Goal: Book appointment/travel/reservation

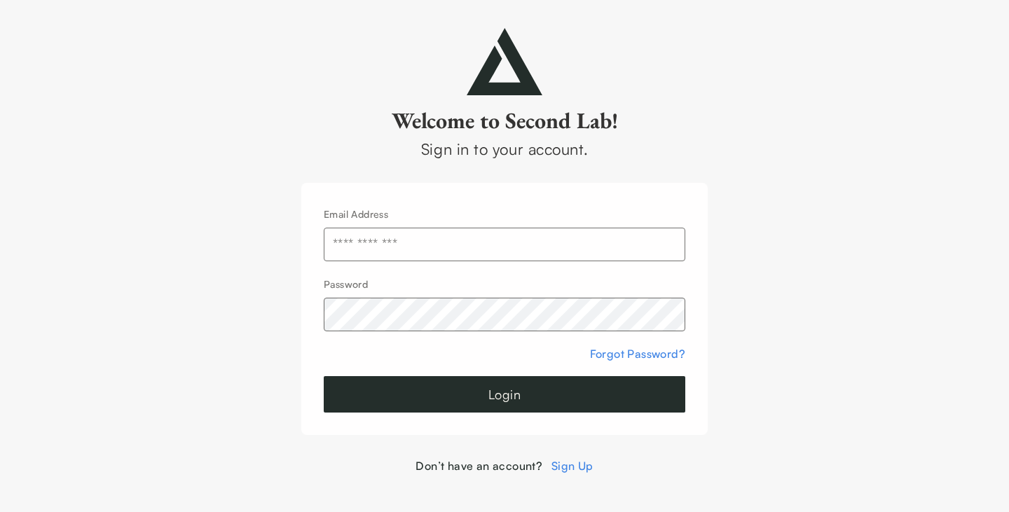
click at [350, 245] on input "text" at bounding box center [504, 245] width 361 height 34
type input "**********"
click at [485, 383] on button "Login" at bounding box center [504, 394] width 361 height 36
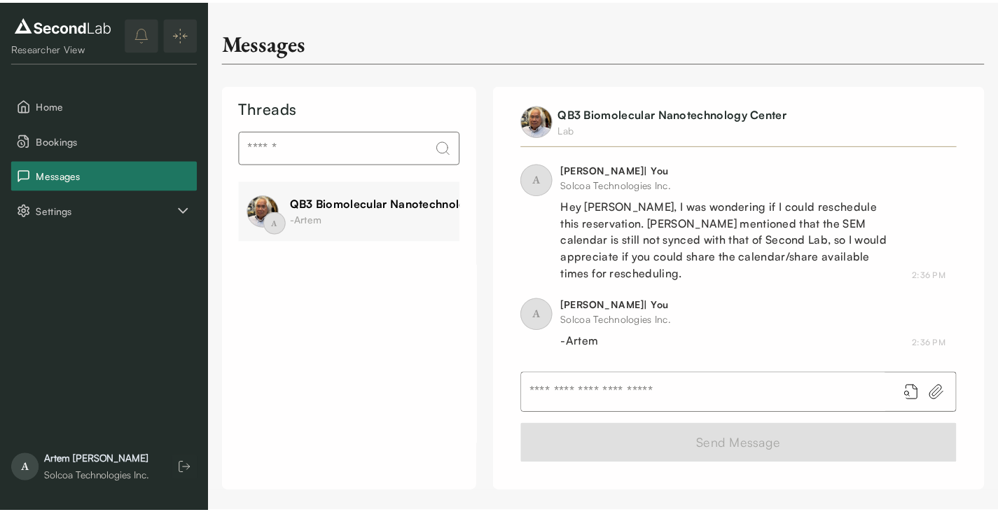
scroll to position [225, 0]
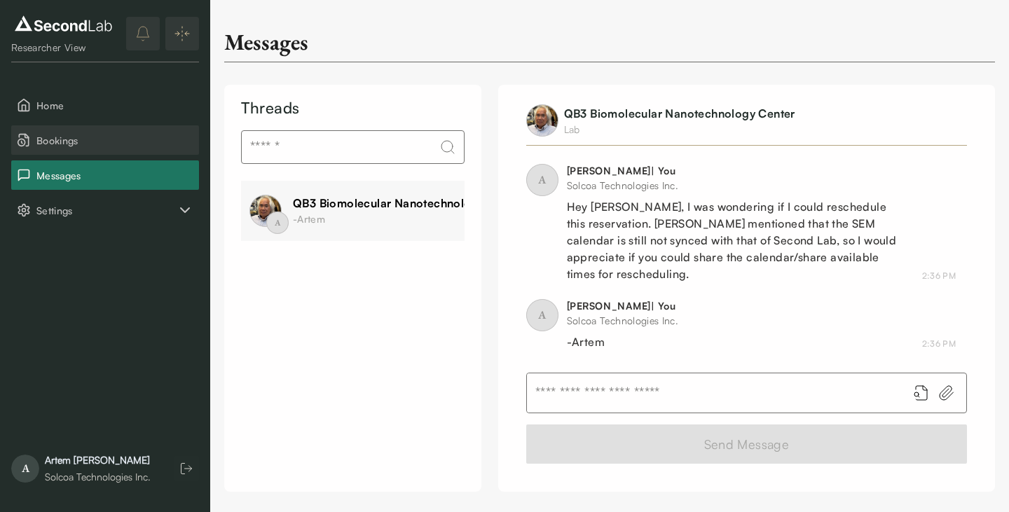
click at [67, 135] on span "Bookings" at bounding box center [114, 140] width 157 height 15
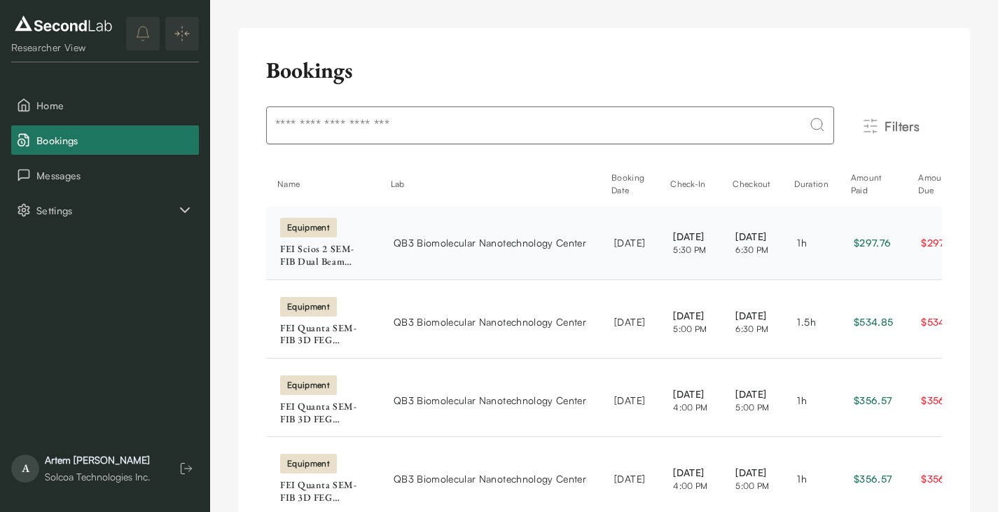
click at [455, 263] on td "QB3 Biomolecular Nanotechnology Center" at bounding box center [490, 243] width 221 height 73
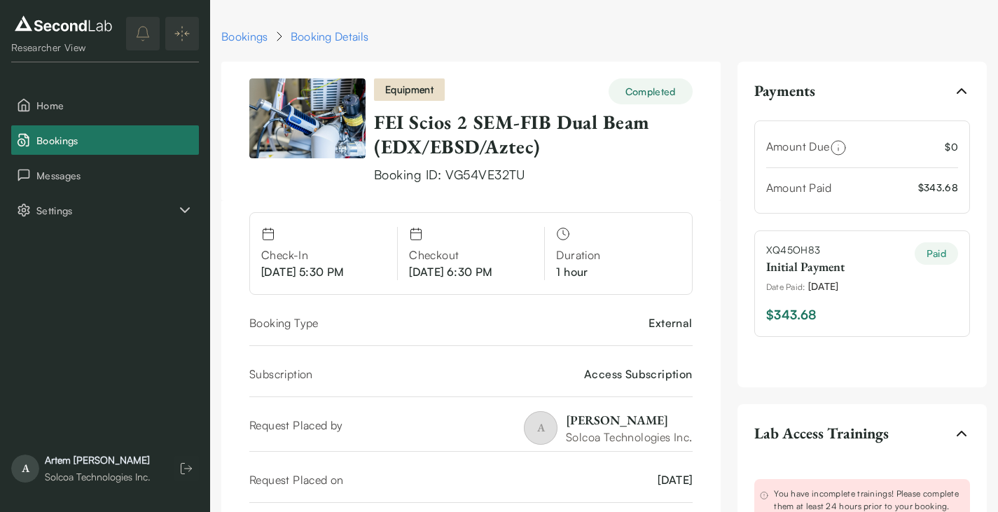
click at [411, 132] on link "FEI Scios 2 SEM-FIB Dual Beam (EDX/EBSD/Aztec)" at bounding box center [512, 134] width 276 height 50
click at [497, 123] on link "FEI Scios 2 SEM-FIB Dual Beam (EDX/EBSD/Aztec)" at bounding box center [512, 134] width 276 height 50
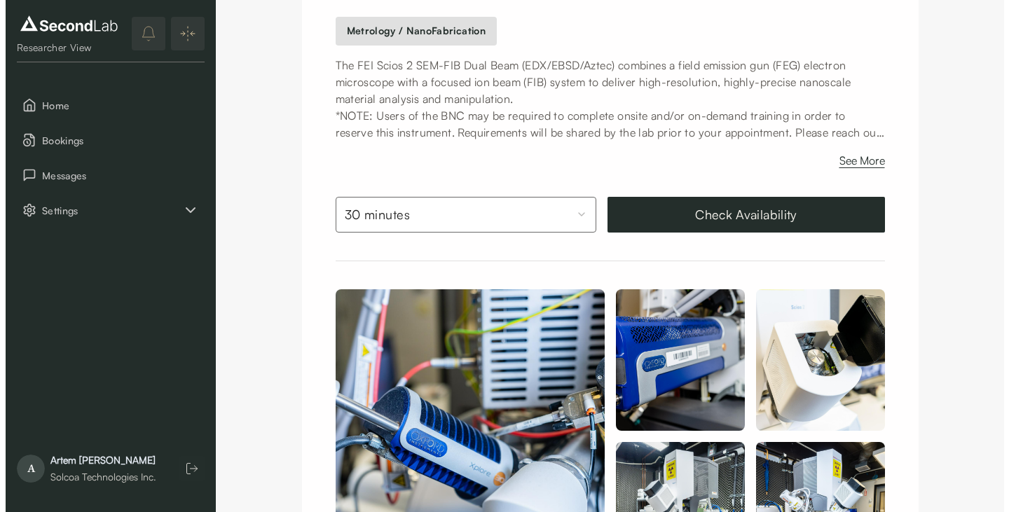
scroll to position [207, 0]
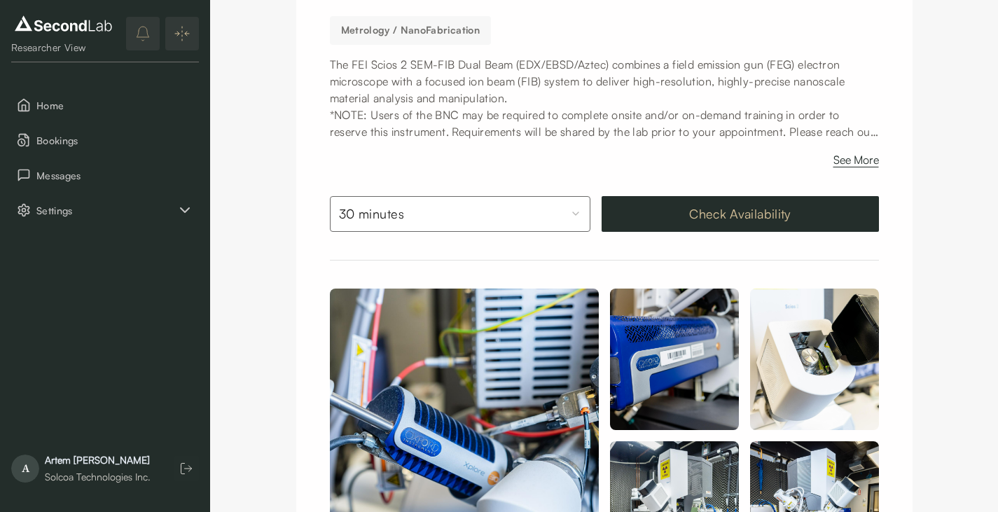
click at [674, 214] on button "Check Availability" at bounding box center [740, 214] width 277 height 36
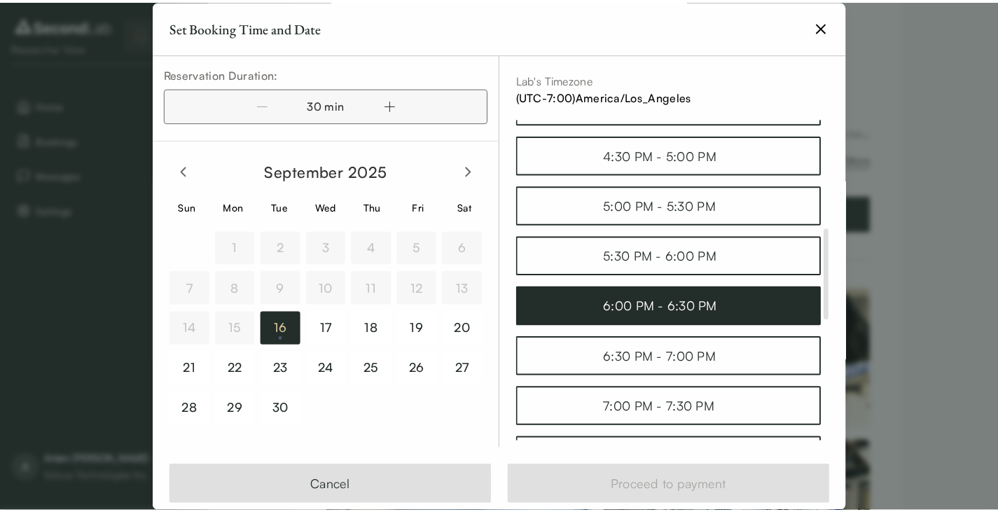
scroll to position [382, 0]
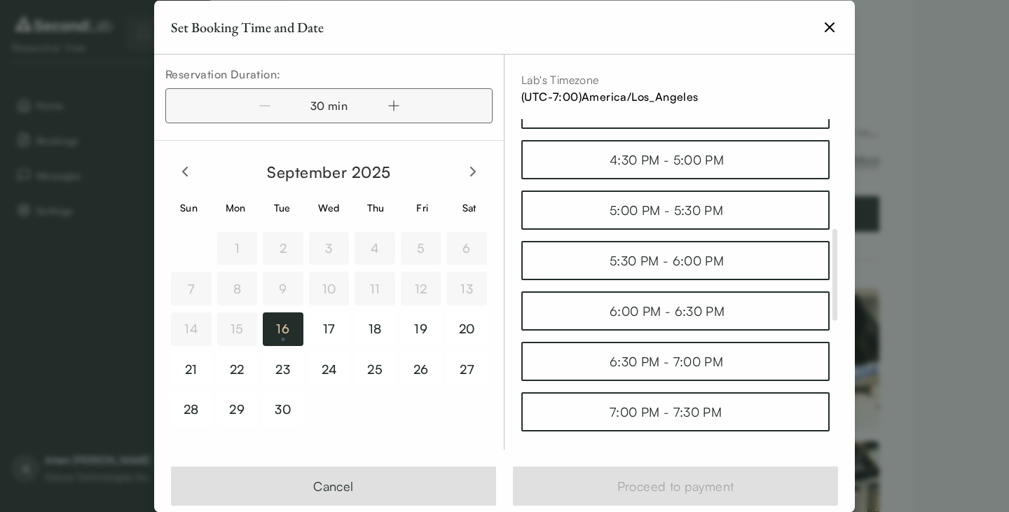
click at [824, 20] on icon "button" at bounding box center [829, 26] width 17 height 17
